Goal: Transaction & Acquisition: Subscribe to service/newsletter

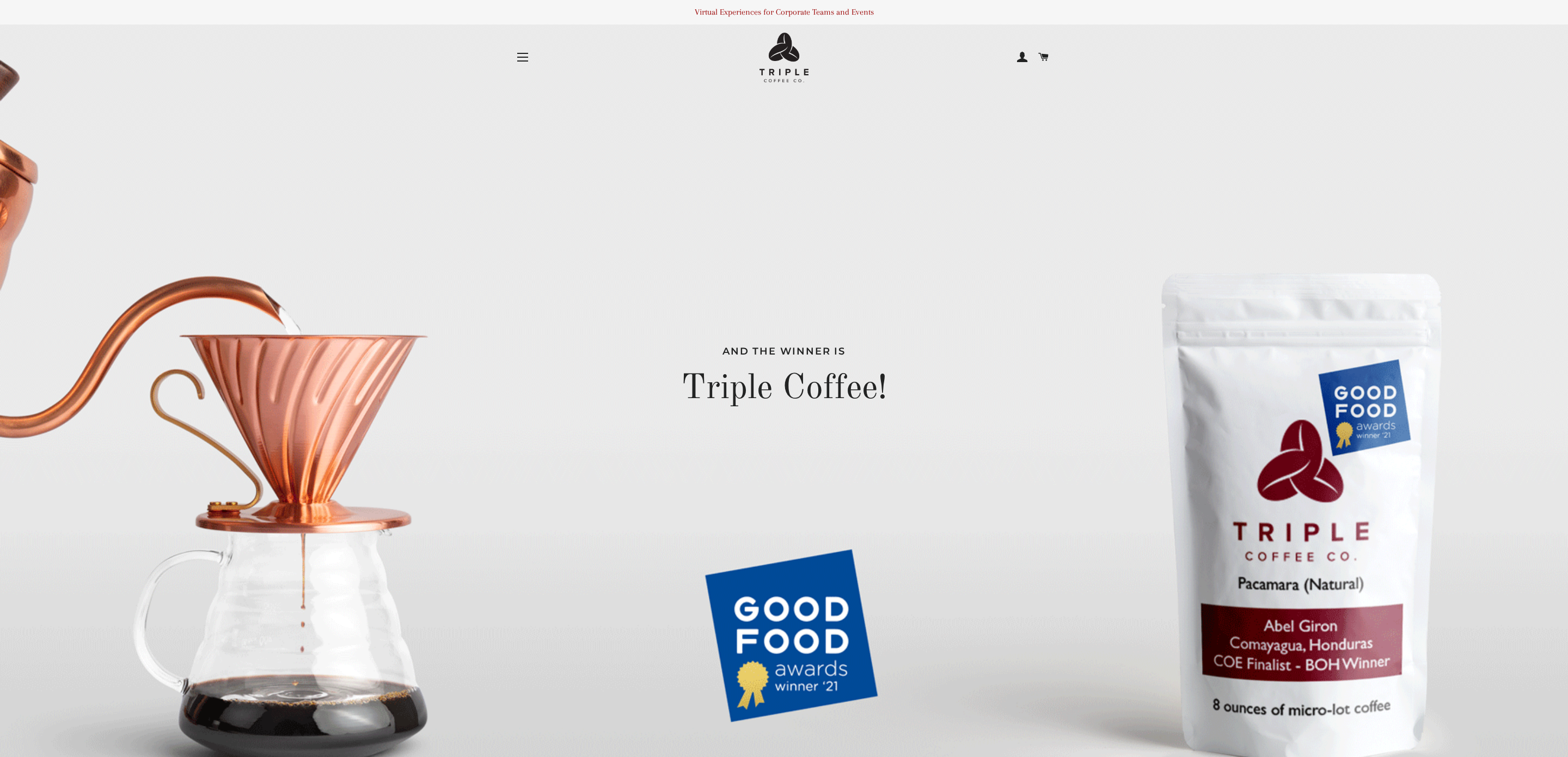
click at [526, 57] on span "button" at bounding box center [522, 57] width 11 height 1
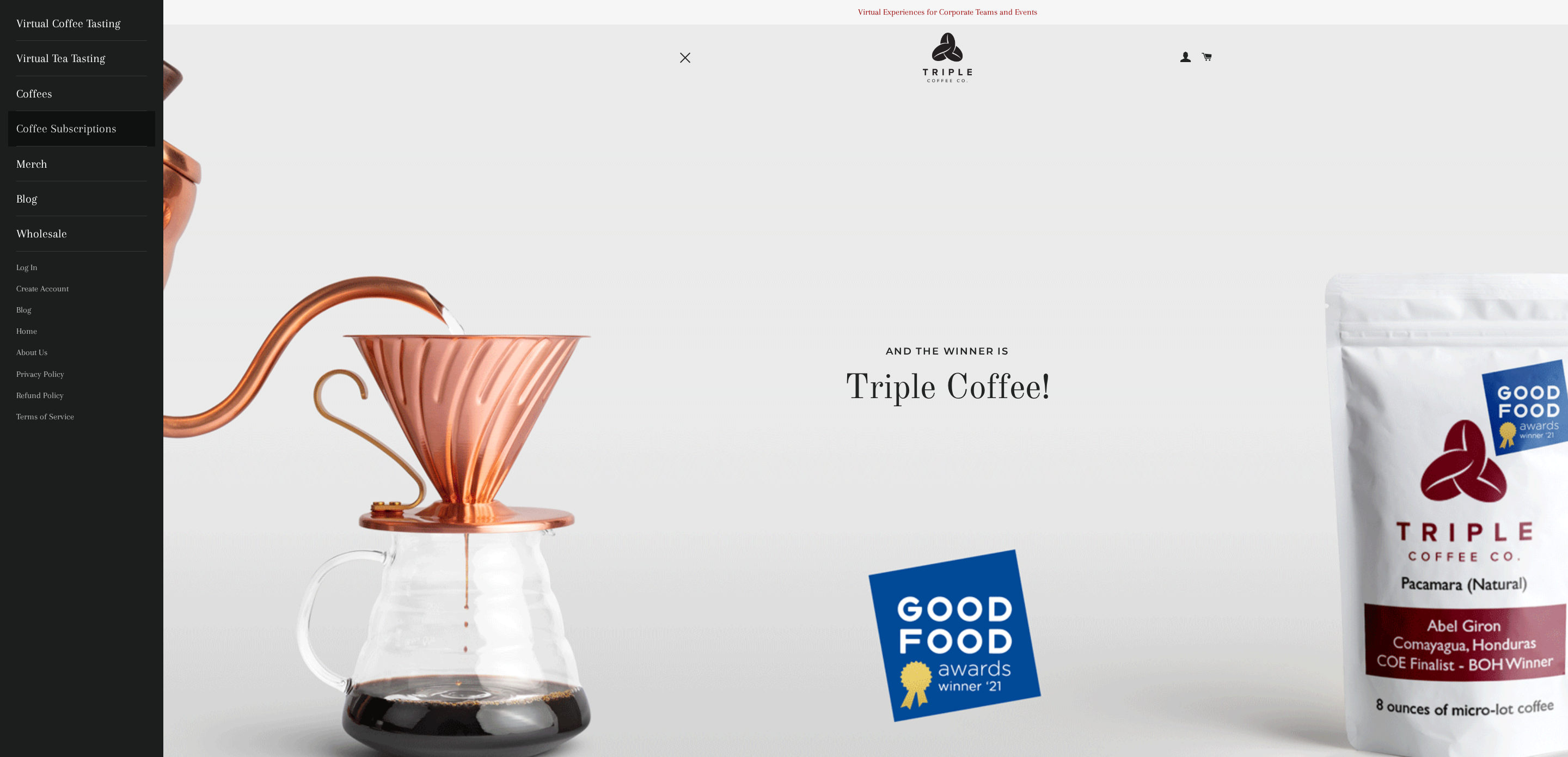
click at [64, 134] on link "Coffee Subscriptions" at bounding box center [82, 128] width 147 height 35
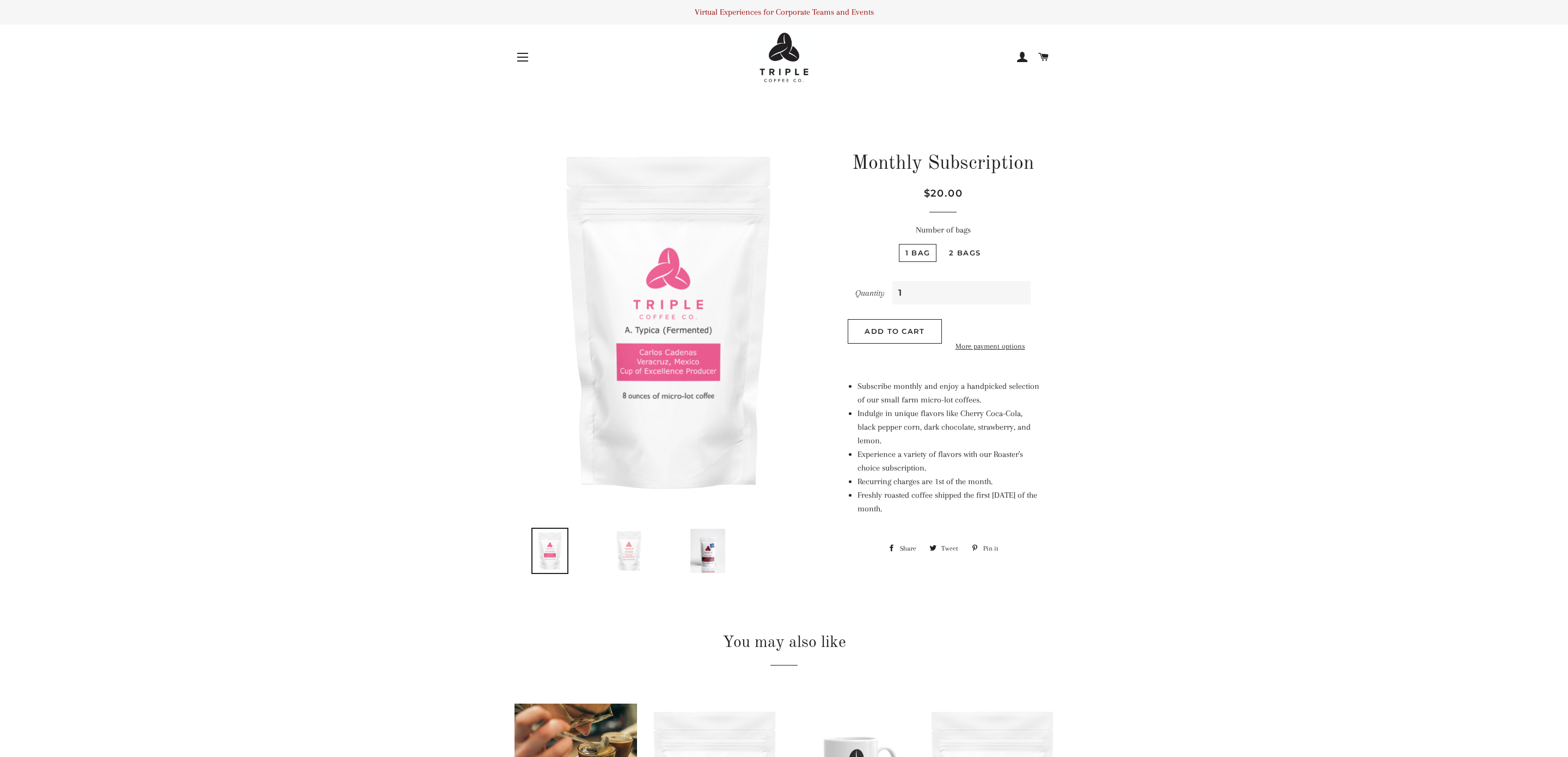
click at [960, 254] on label "2 bags" at bounding box center [965, 252] width 45 height 18
click at [941, 243] on bags "2 bags" at bounding box center [941, 242] width 1 height 1
radio bags "true"
click at [939, 293] on input "1" at bounding box center [961, 293] width 138 height 24
click at [1008, 288] on input "2" at bounding box center [961, 293] width 138 height 24
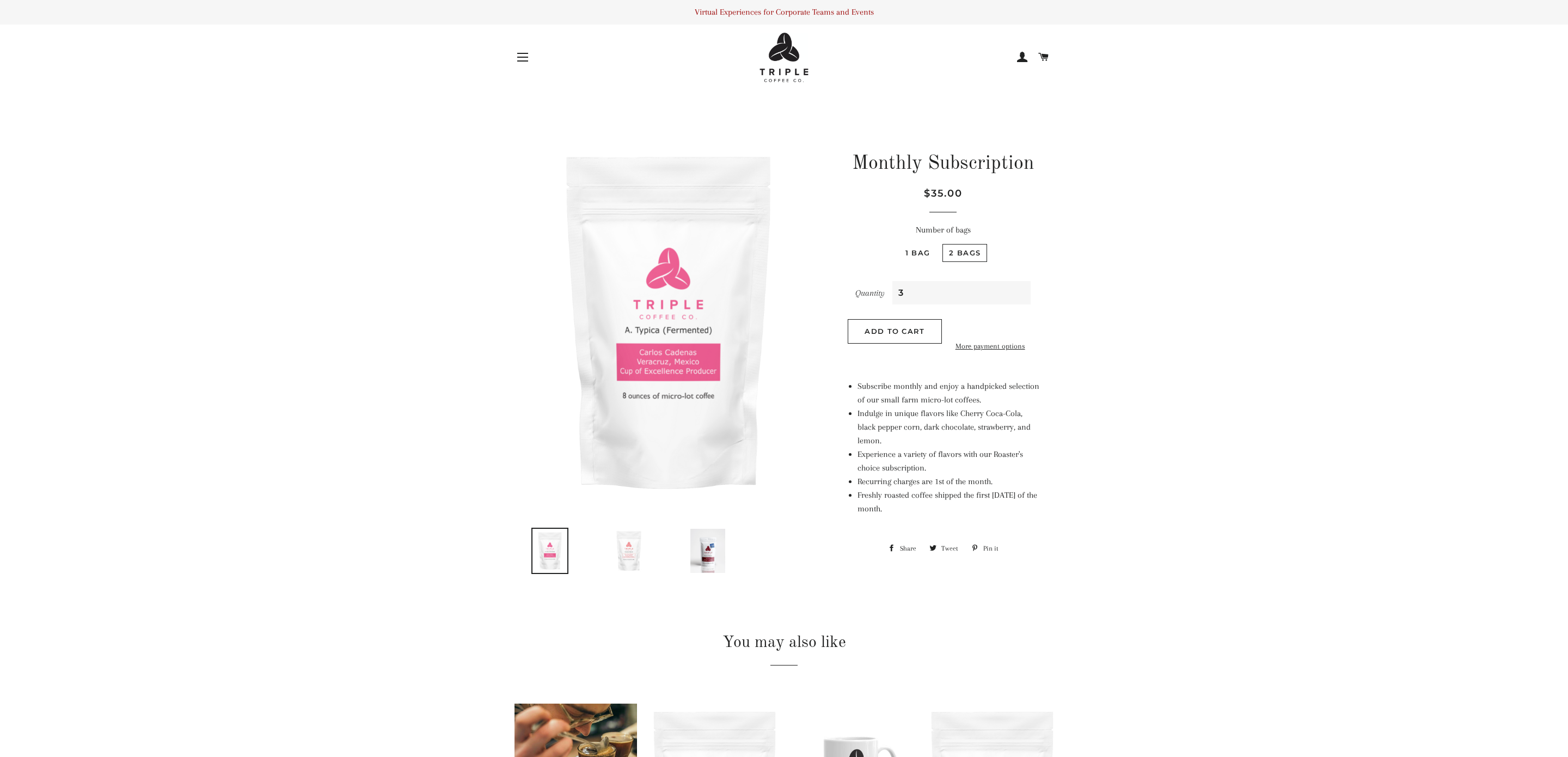
click at [1012, 288] on input "3" at bounding box center [961, 293] width 138 height 24
click at [1012, 288] on input "4" at bounding box center [961, 293] width 138 height 24
click at [1007, 298] on input "3" at bounding box center [961, 293] width 138 height 24
click at [1007, 298] on input "2" at bounding box center [961, 293] width 138 height 24
type input "1"
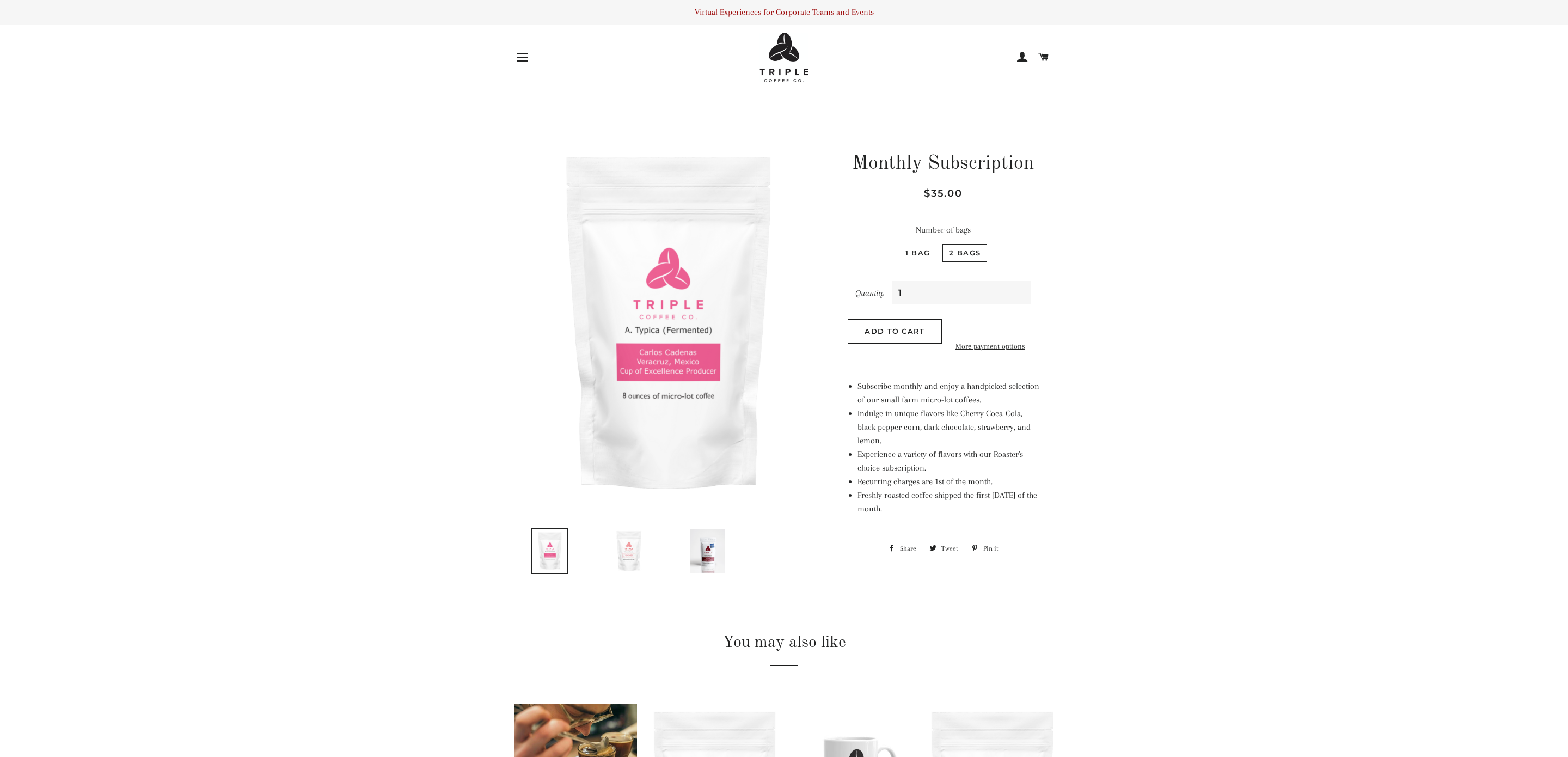
click at [1007, 298] on input "1" at bounding box center [961, 293] width 138 height 24
click at [918, 255] on label "1 bag" at bounding box center [918, 252] width 38 height 18
click at [898, 243] on bag "1 bag" at bounding box center [897, 242] width 1 height 1
radio bag "true"
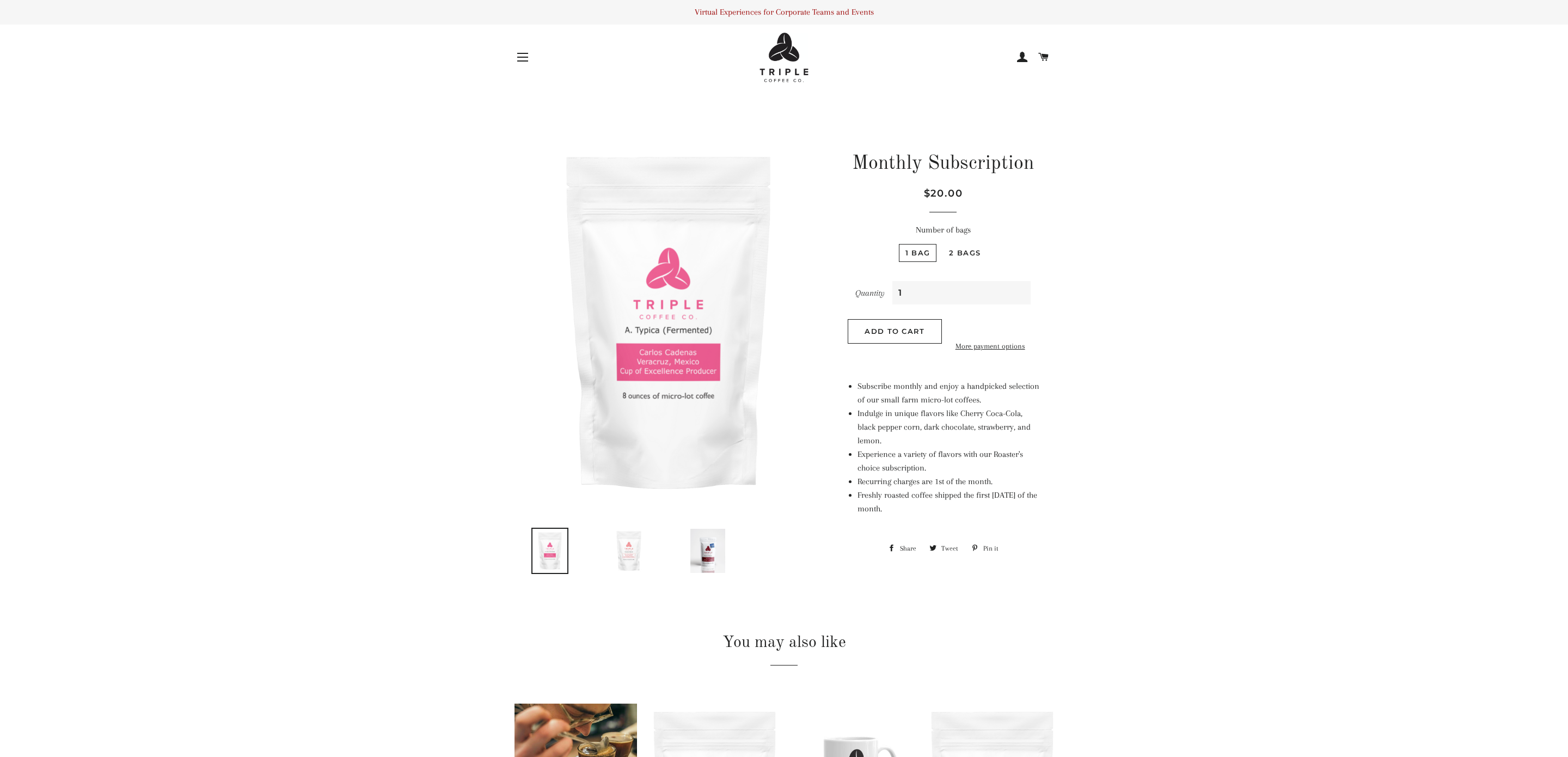
click at [976, 288] on input "1" at bounding box center [961, 293] width 138 height 24
click at [1009, 292] on input "2" at bounding box center [961, 293] width 138 height 24
click at [1009, 292] on input "3" at bounding box center [961, 293] width 138 height 24
click at [1010, 299] on input "2" at bounding box center [961, 293] width 138 height 24
type input "1"
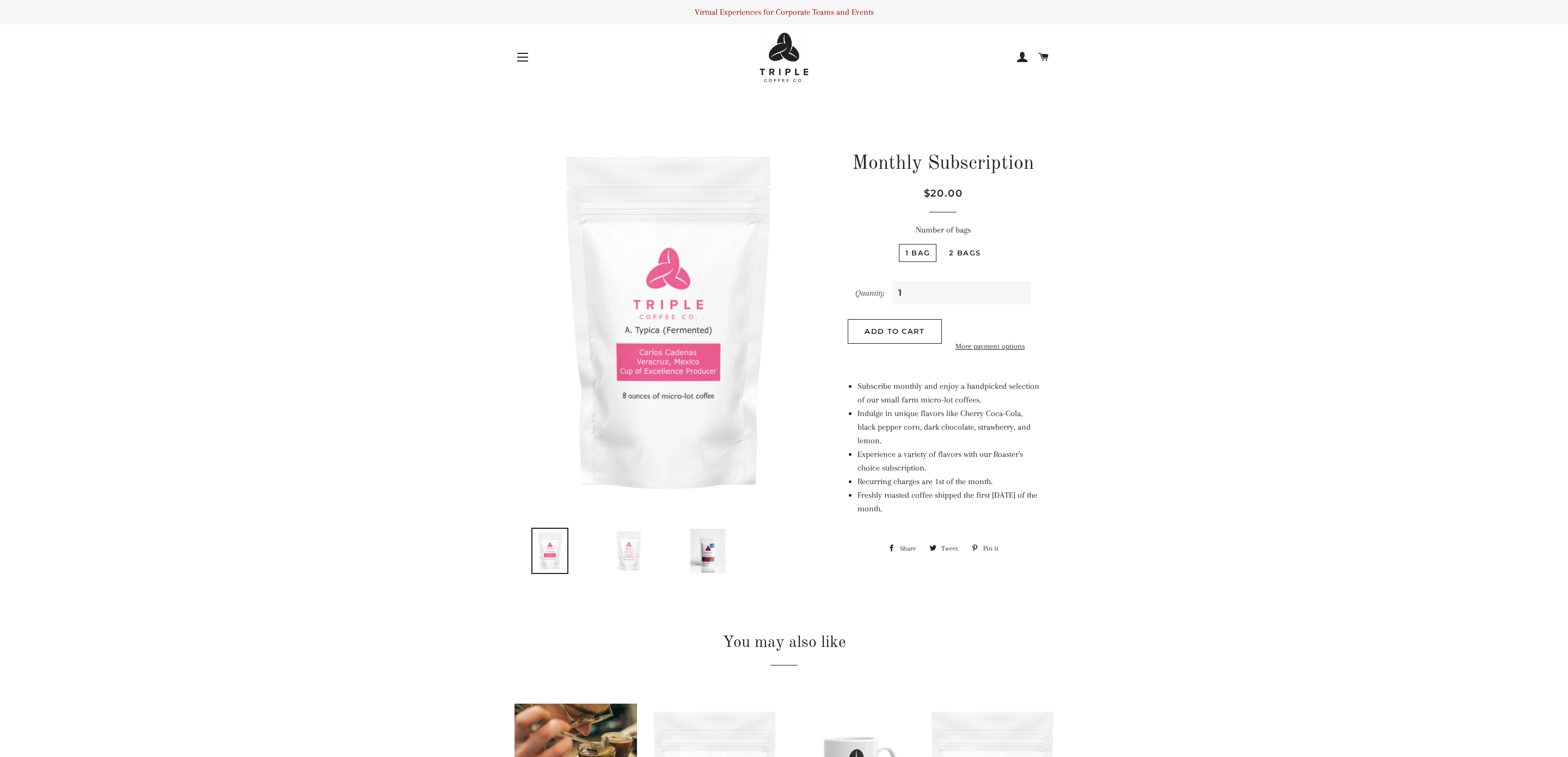
click at [1010, 299] on input "1" at bounding box center [961, 293] width 138 height 24
click at [971, 297] on input "1" at bounding box center [961, 293] width 138 height 24
